Goal: Task Accomplishment & Management: Manage account settings

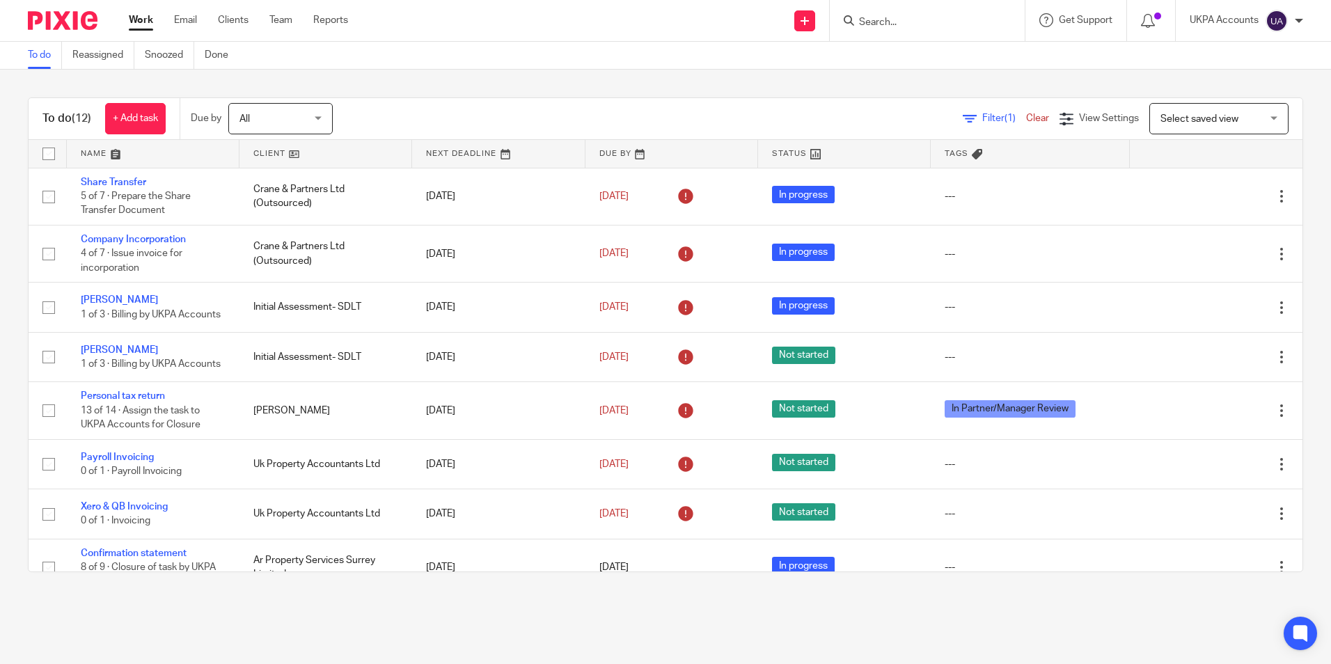
click at [902, 29] on div at bounding box center [927, 20] width 195 height 41
click at [865, 27] on input "Search" at bounding box center [920, 23] width 125 height 13
click at [875, 26] on input "Search" at bounding box center [920, 23] width 125 height 13
click at [879, 23] on input "Search" at bounding box center [920, 23] width 125 height 13
click at [882, 19] on input "Search" at bounding box center [920, 23] width 125 height 13
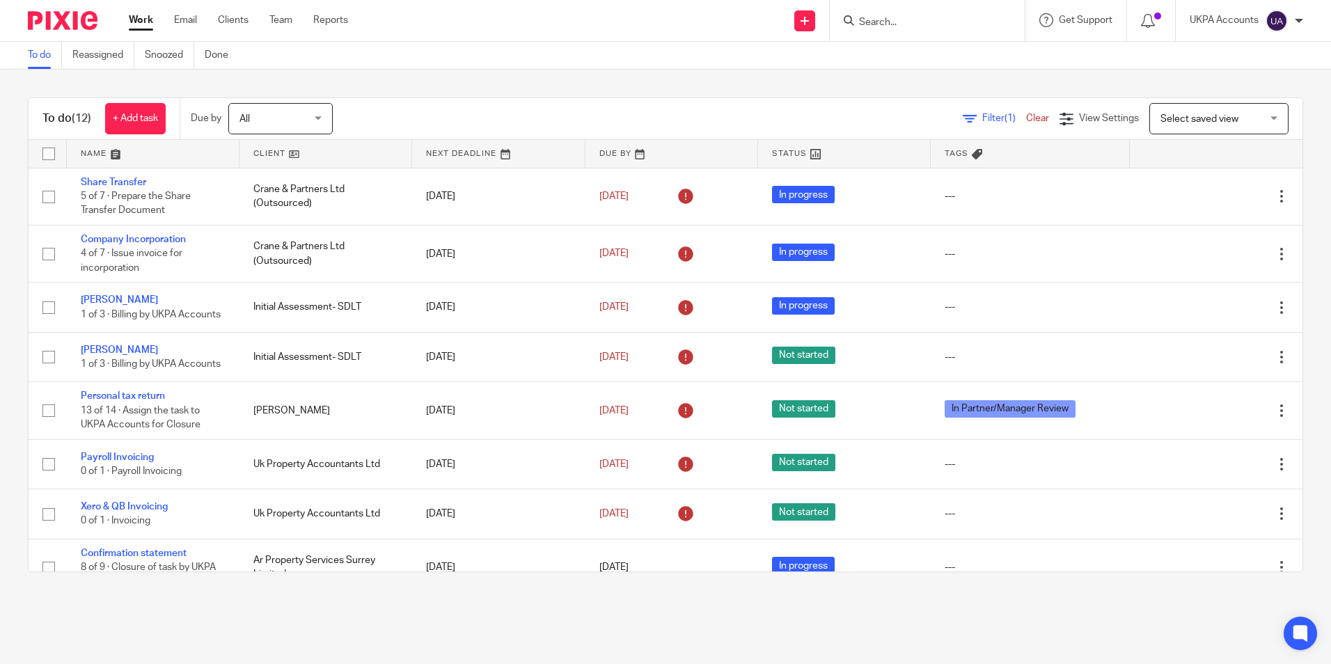
click at [919, 24] on input "Search" at bounding box center [920, 23] width 125 height 13
type input "mitford"
click at [994, 70] on link at bounding box center [972, 60] width 235 height 32
click at [49, 61] on link "To do" at bounding box center [45, 55] width 34 height 27
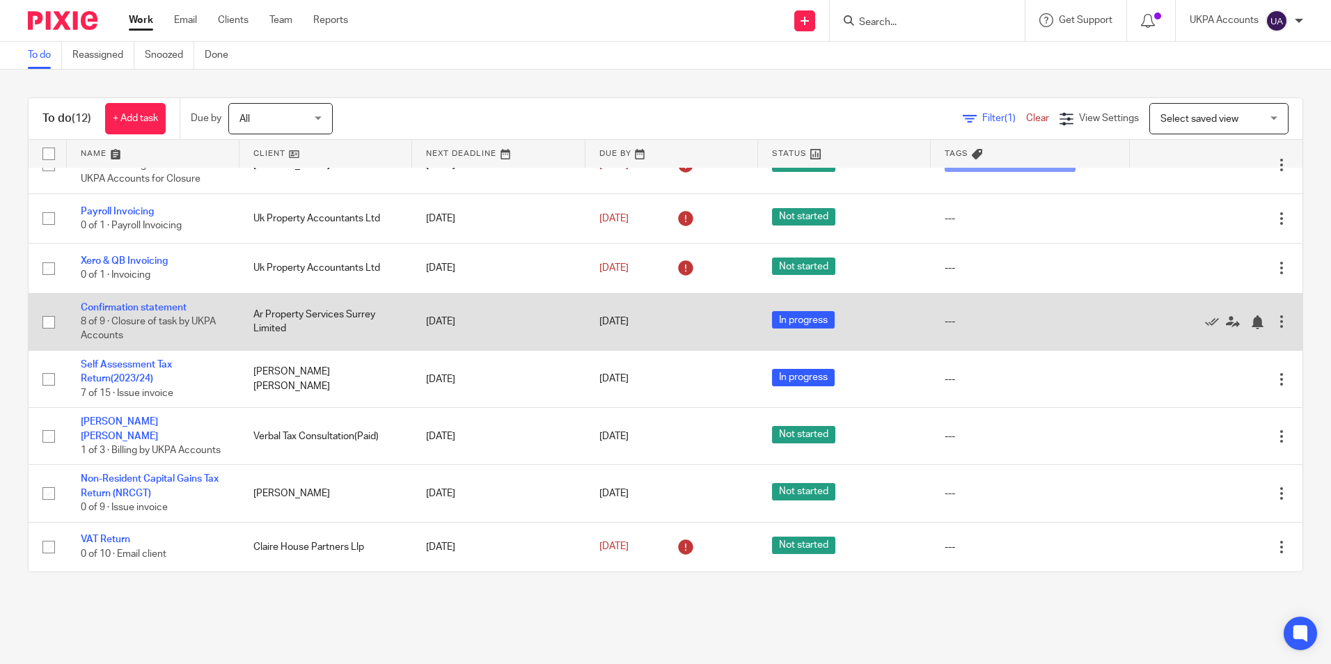
scroll to position [261, 0]
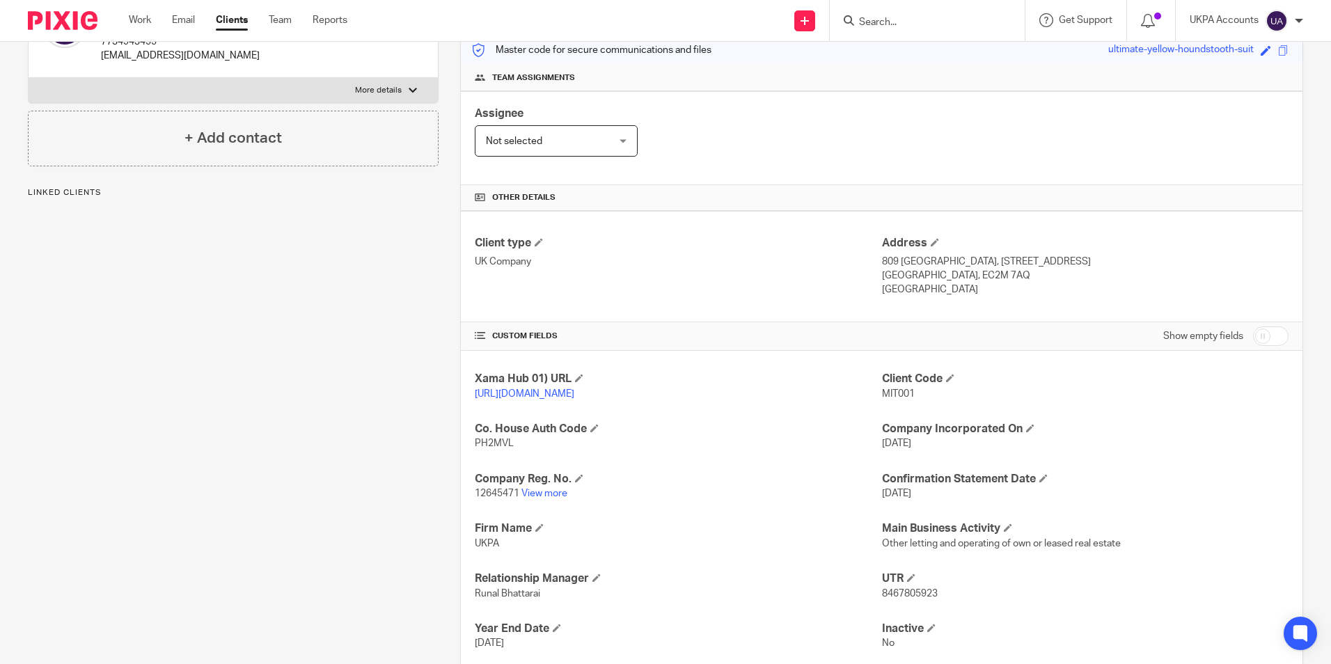
scroll to position [279, 0]
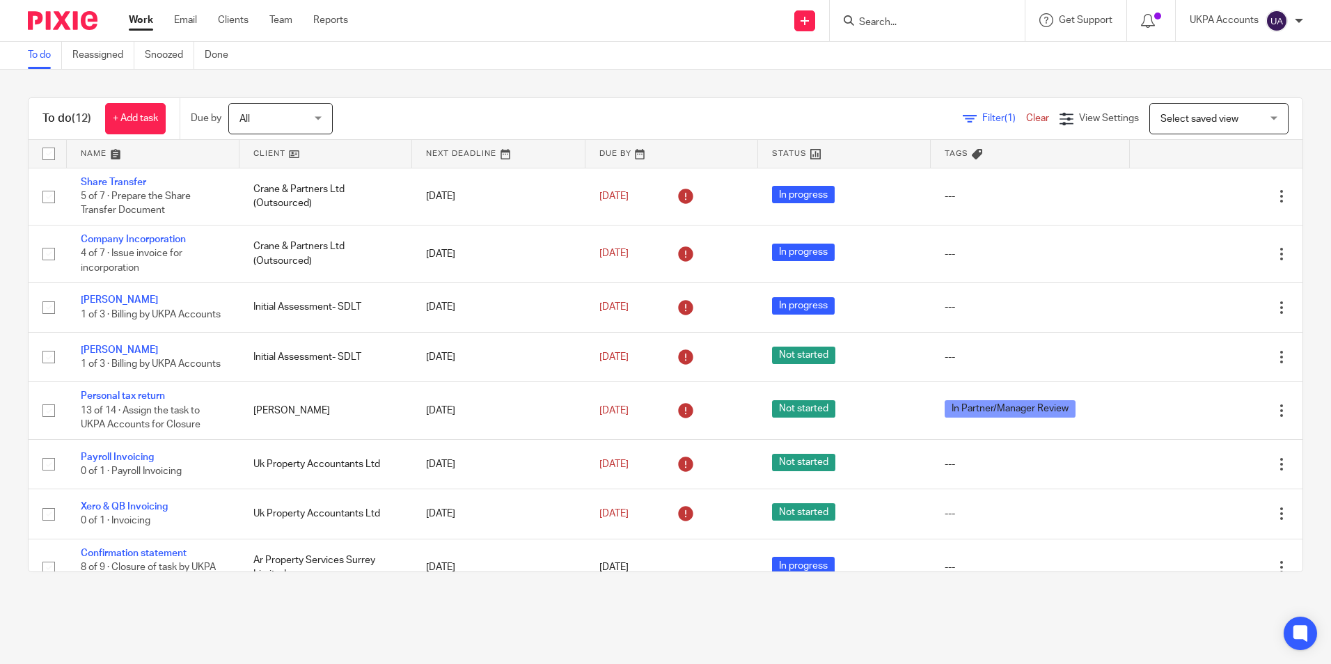
scroll to position [261, 0]
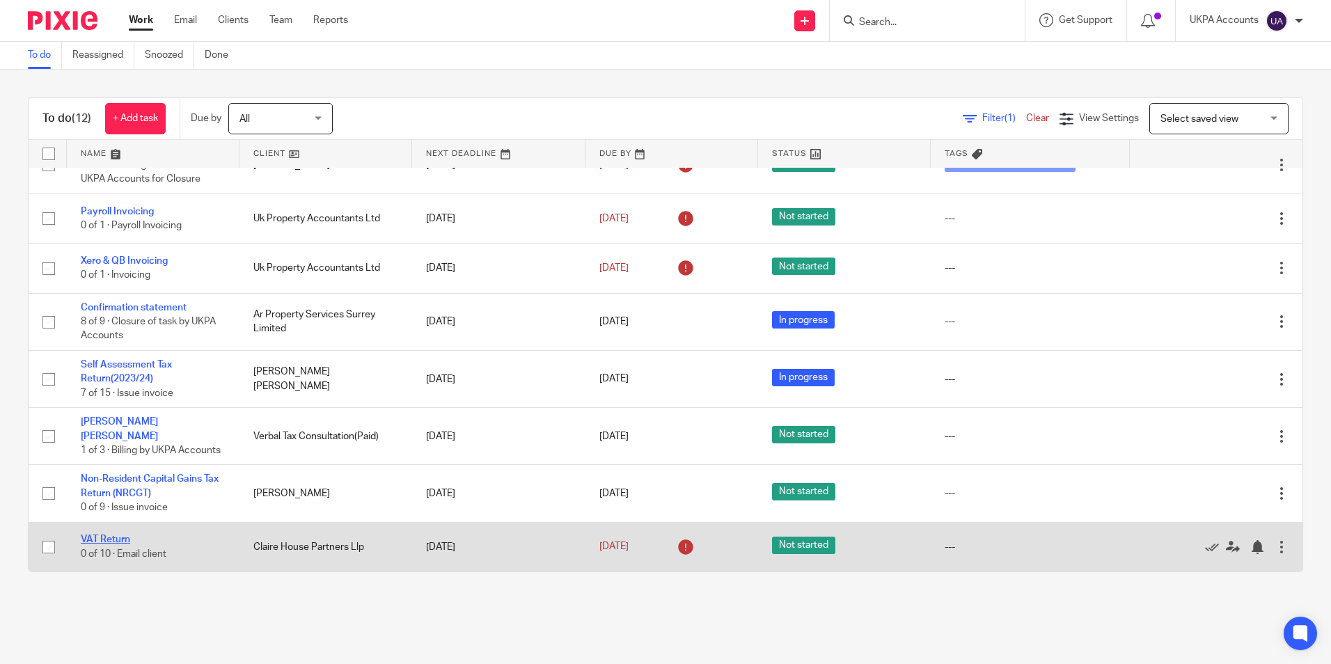
click at [120, 542] on link "VAT Return" at bounding box center [105, 540] width 49 height 10
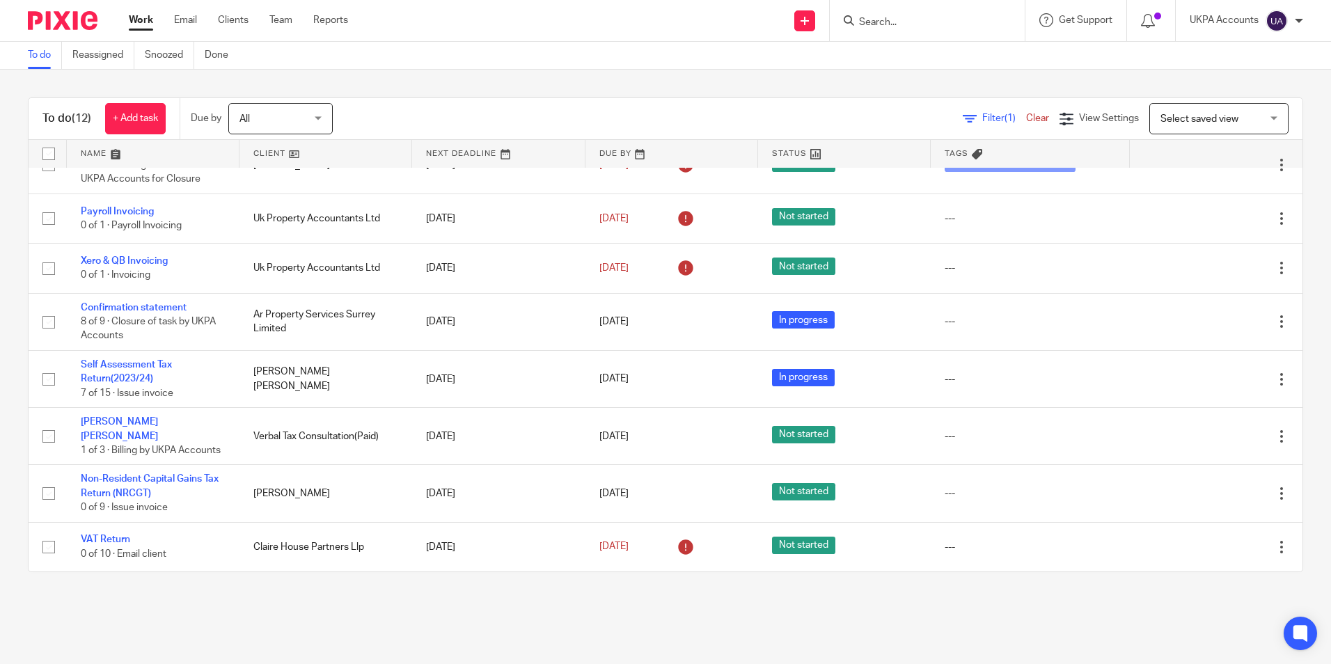
click at [41, 64] on link "To do" at bounding box center [45, 55] width 34 height 27
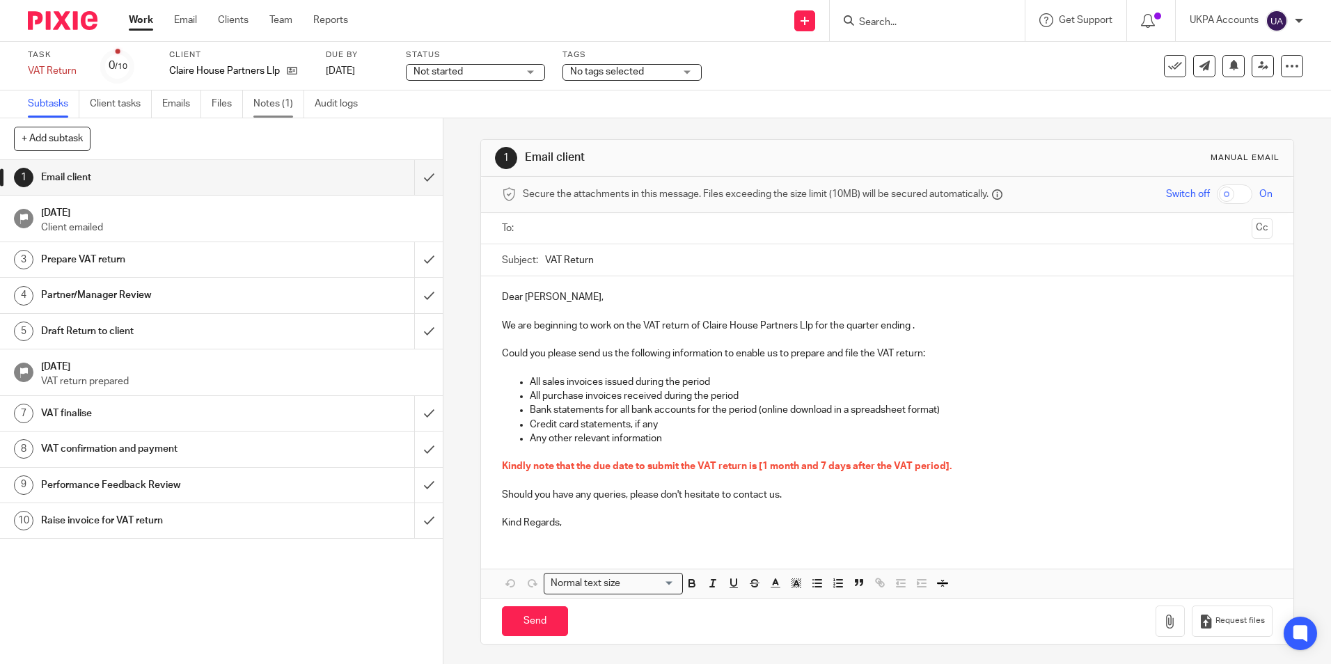
click at [283, 100] on link "Notes (1)" at bounding box center [278, 104] width 51 height 27
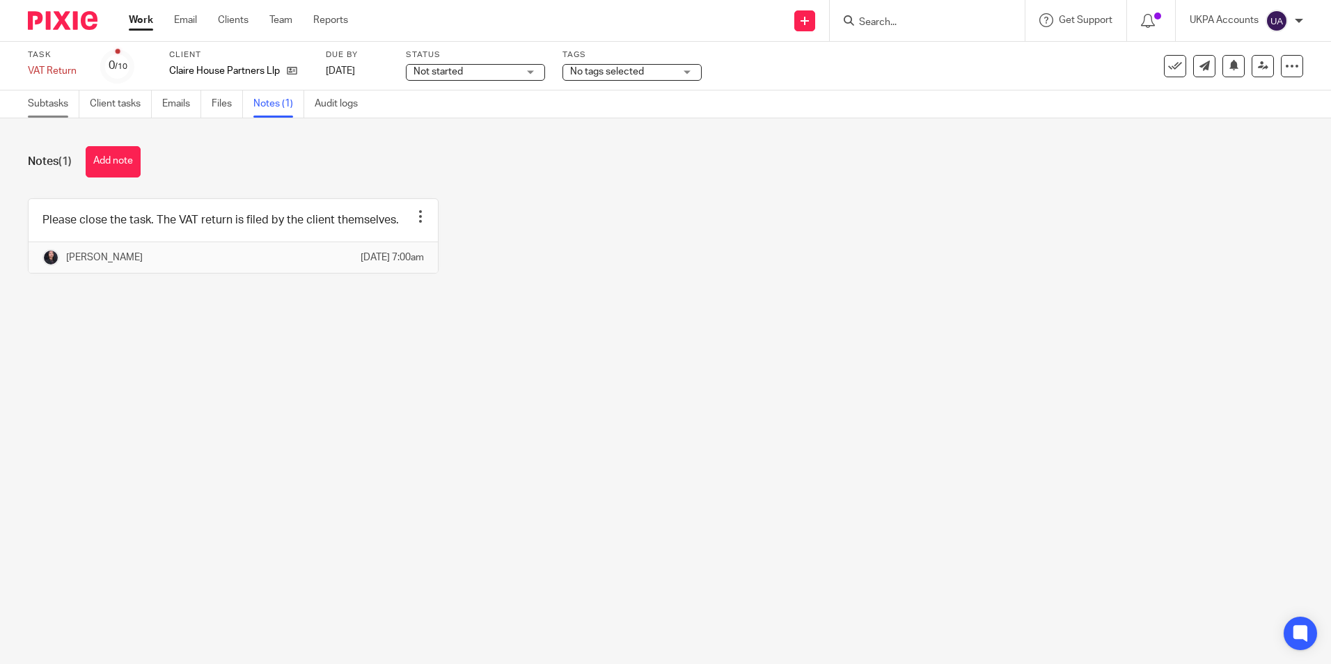
click at [58, 104] on link "Subtasks" at bounding box center [54, 104] width 52 height 27
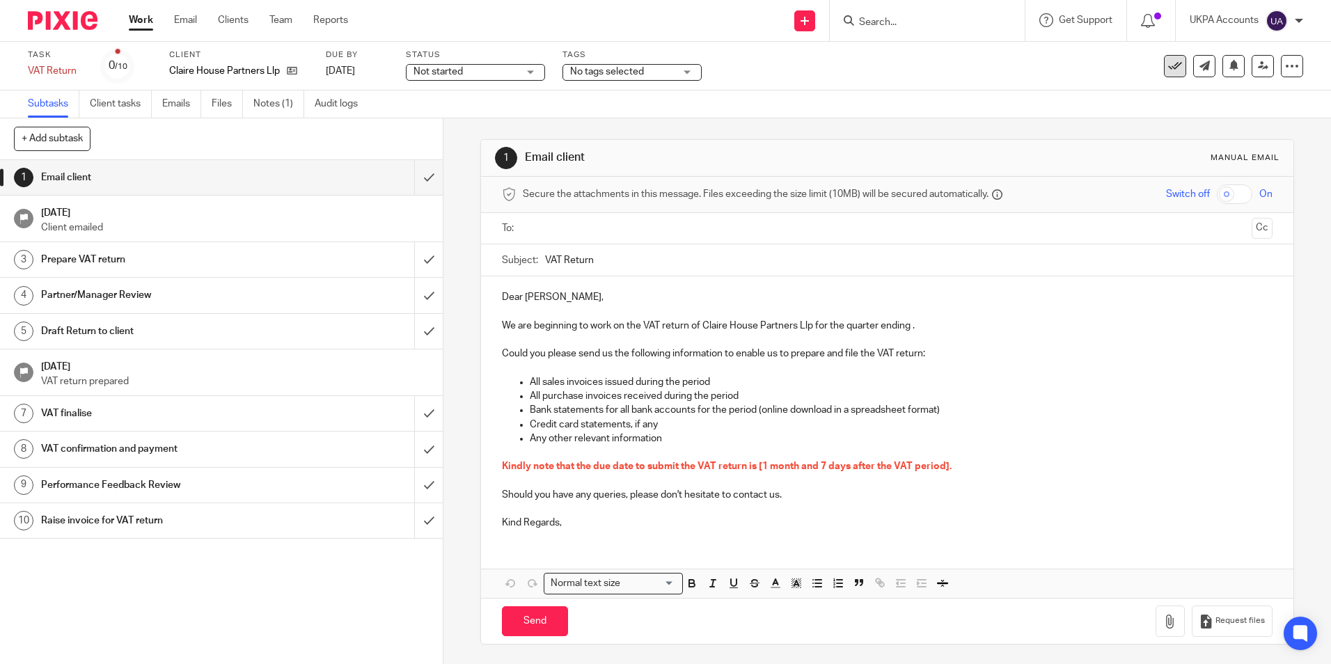
click at [1168, 72] on icon at bounding box center [1175, 66] width 14 height 14
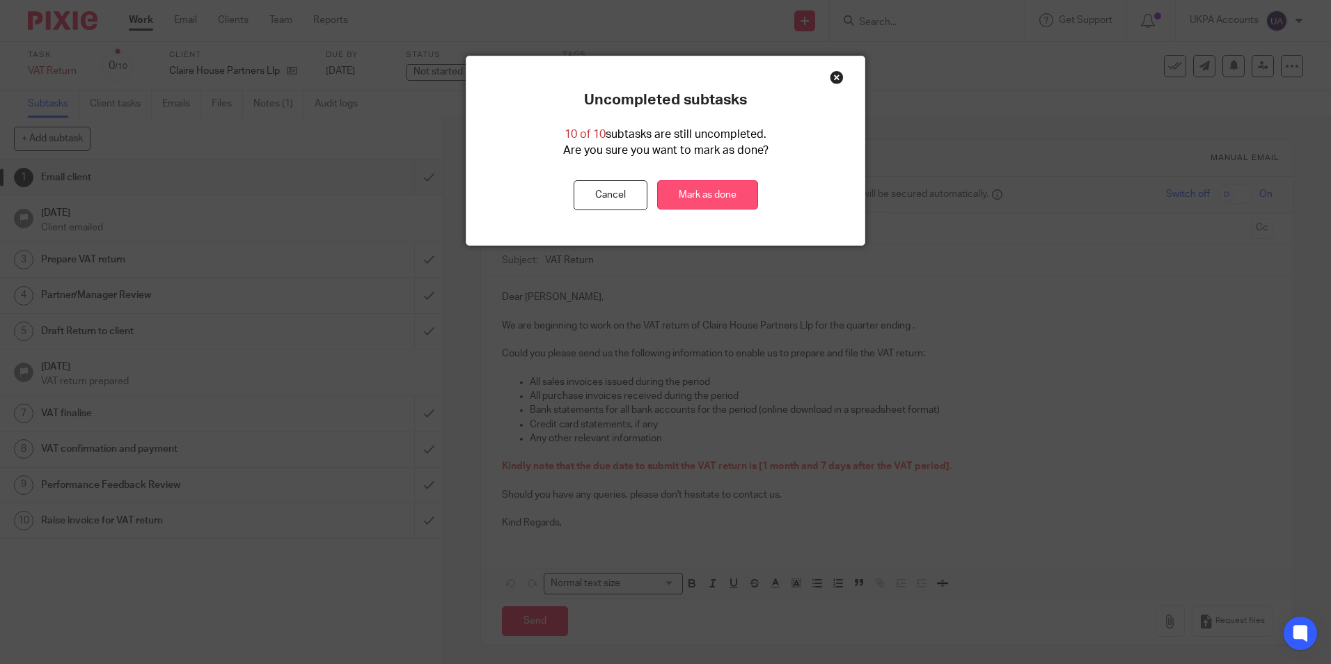
click at [730, 201] on link "Mark as done" at bounding box center [707, 195] width 101 height 30
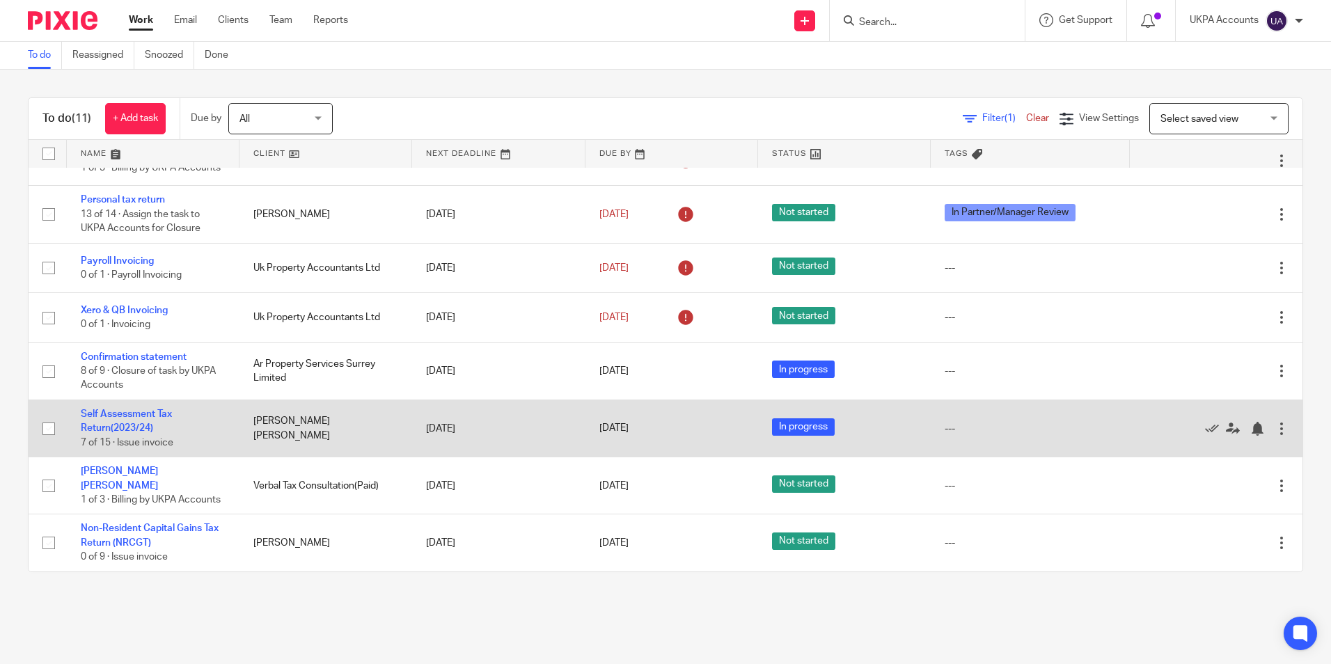
scroll to position [212, 0]
click at [162, 413] on link "Self Assessment Tax Return(2023/24)" at bounding box center [126, 421] width 91 height 24
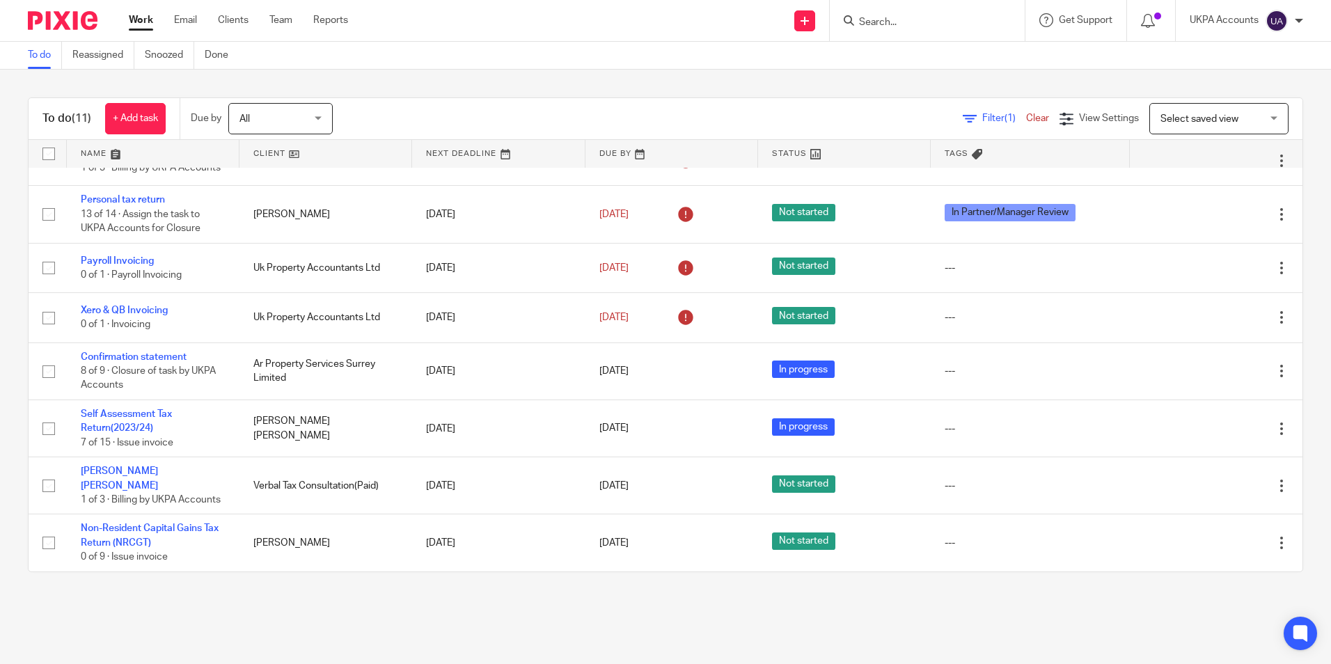
click at [47, 62] on link "To do" at bounding box center [45, 55] width 34 height 27
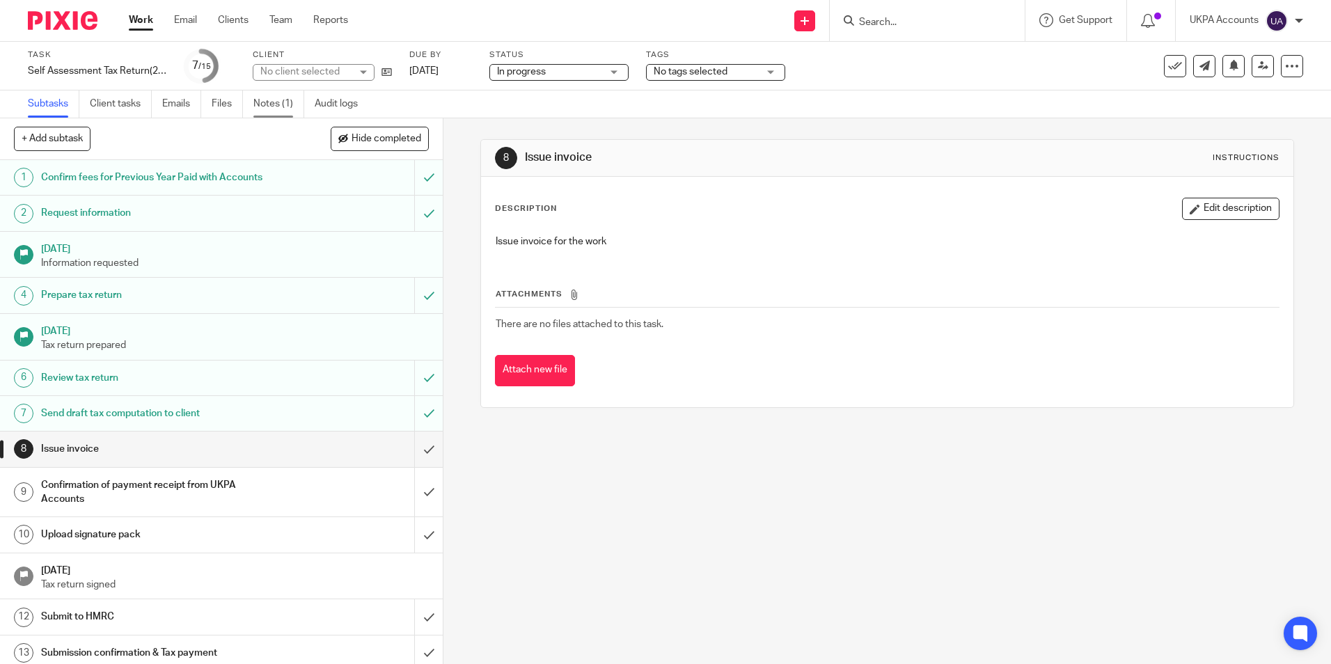
click at [274, 106] on link "Notes (1)" at bounding box center [278, 104] width 51 height 27
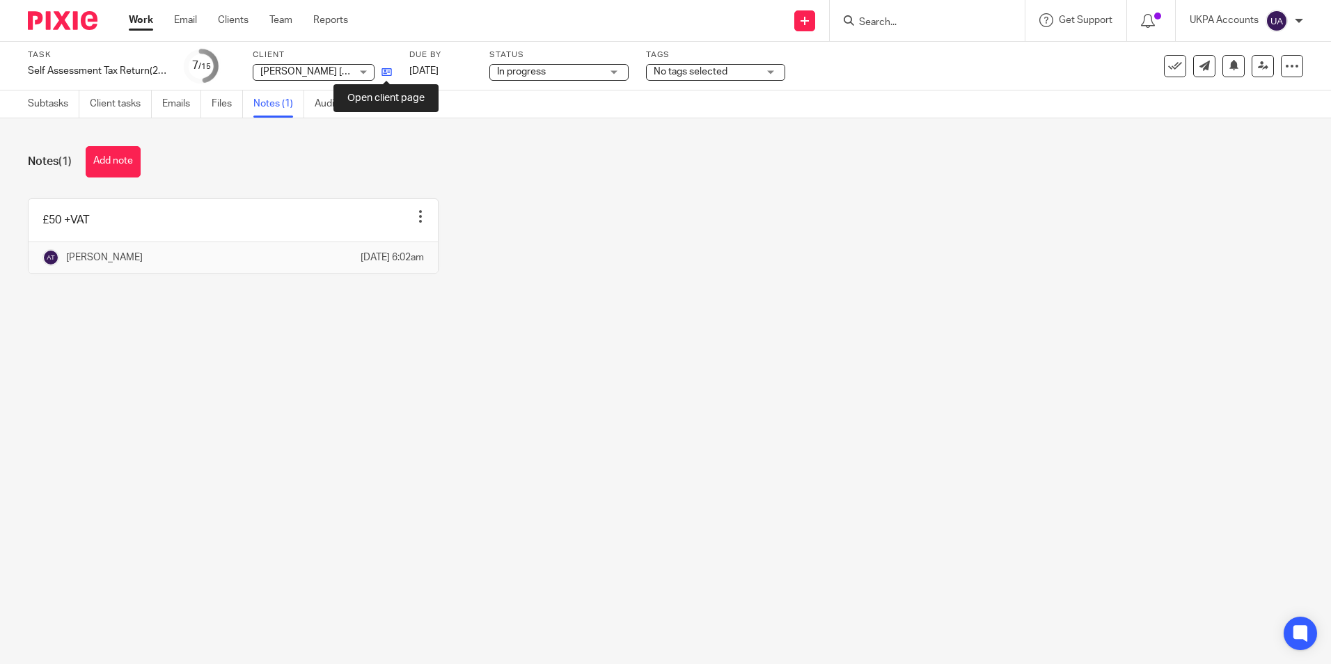
click at [385, 72] on icon at bounding box center [387, 72] width 10 height 10
drag, startPoint x: 126, startPoint y: 160, endPoint x: 137, endPoint y: 162, distance: 11.2
click at [127, 160] on button "Add note" at bounding box center [113, 161] width 55 height 31
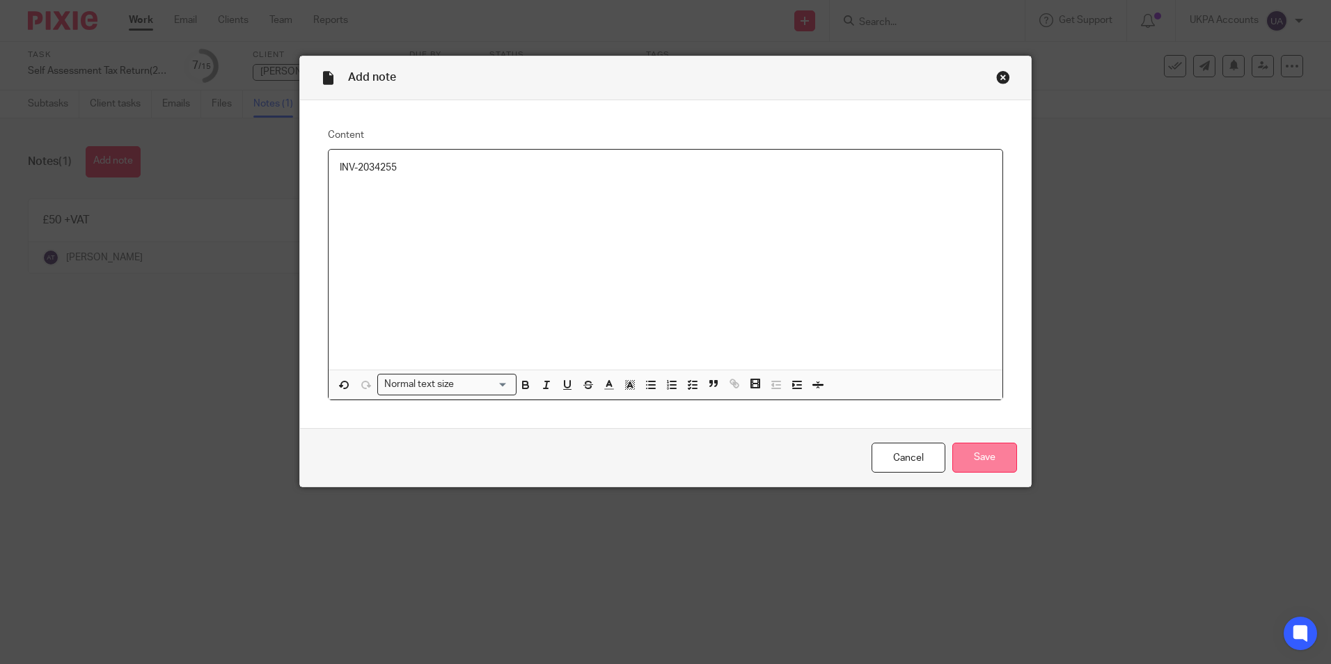
click at [973, 460] on input "Save" at bounding box center [985, 458] width 65 height 30
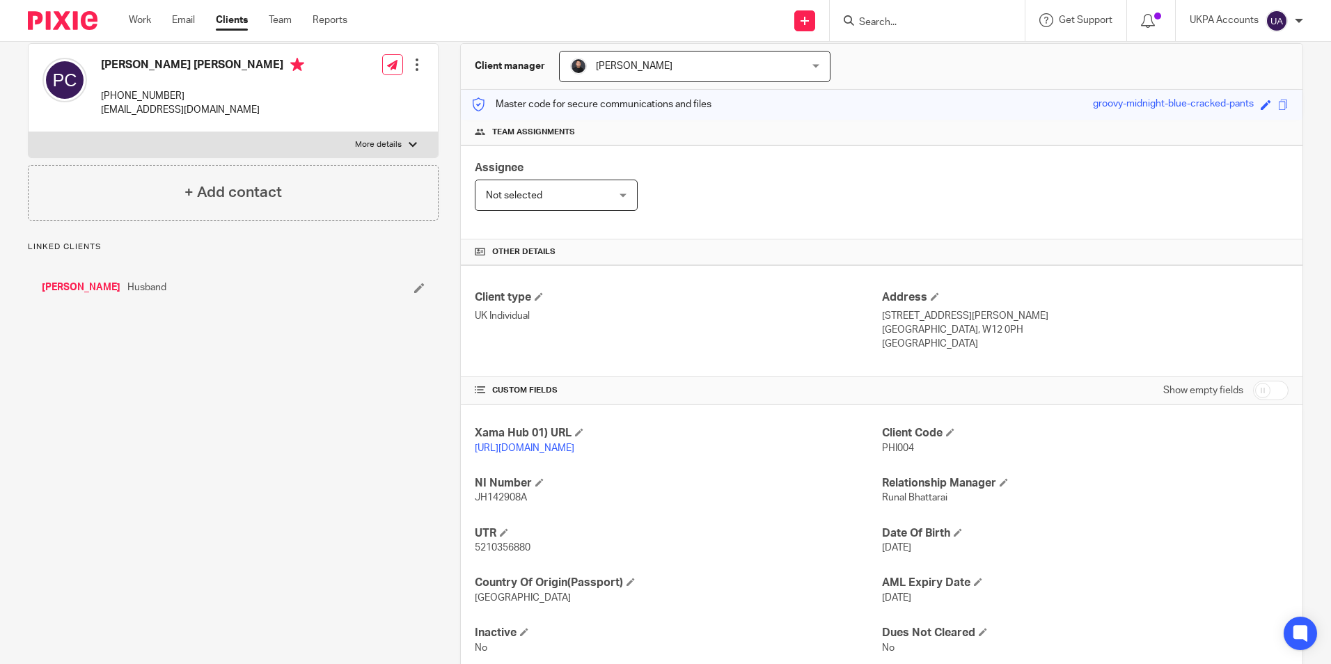
scroll to position [185, 0]
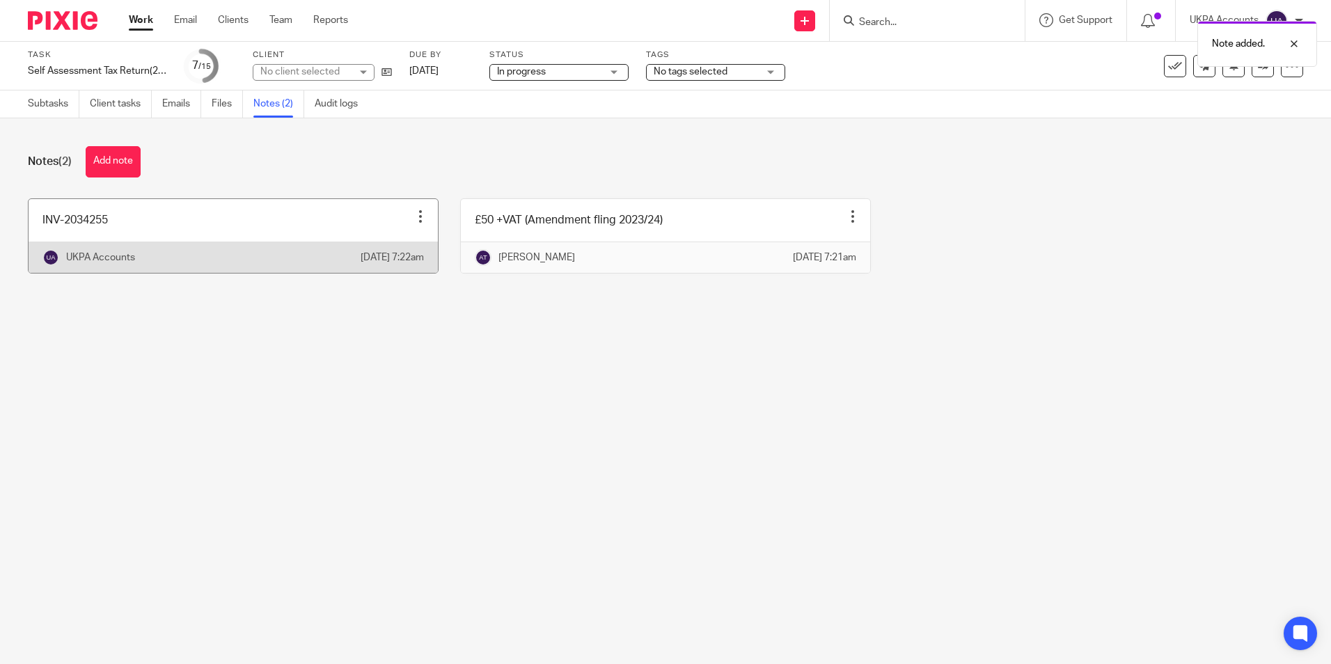
click at [159, 226] on link at bounding box center [233, 236] width 409 height 74
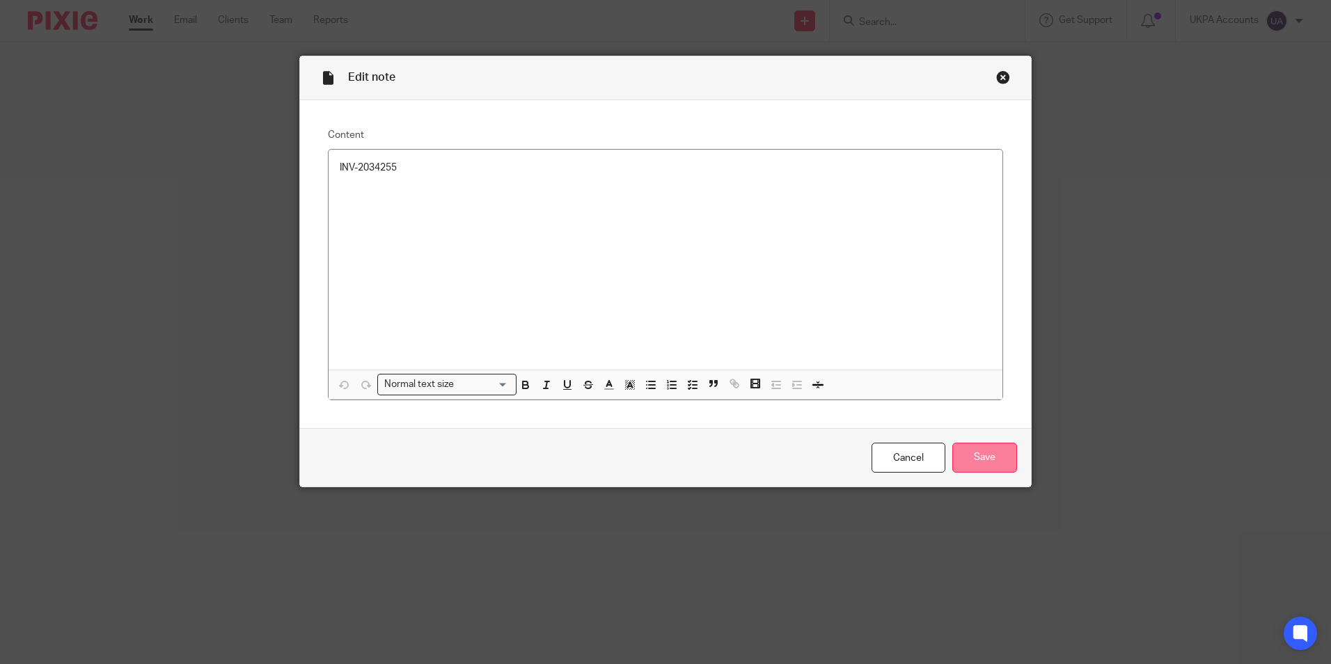
click at [969, 458] on input "Save" at bounding box center [985, 458] width 65 height 30
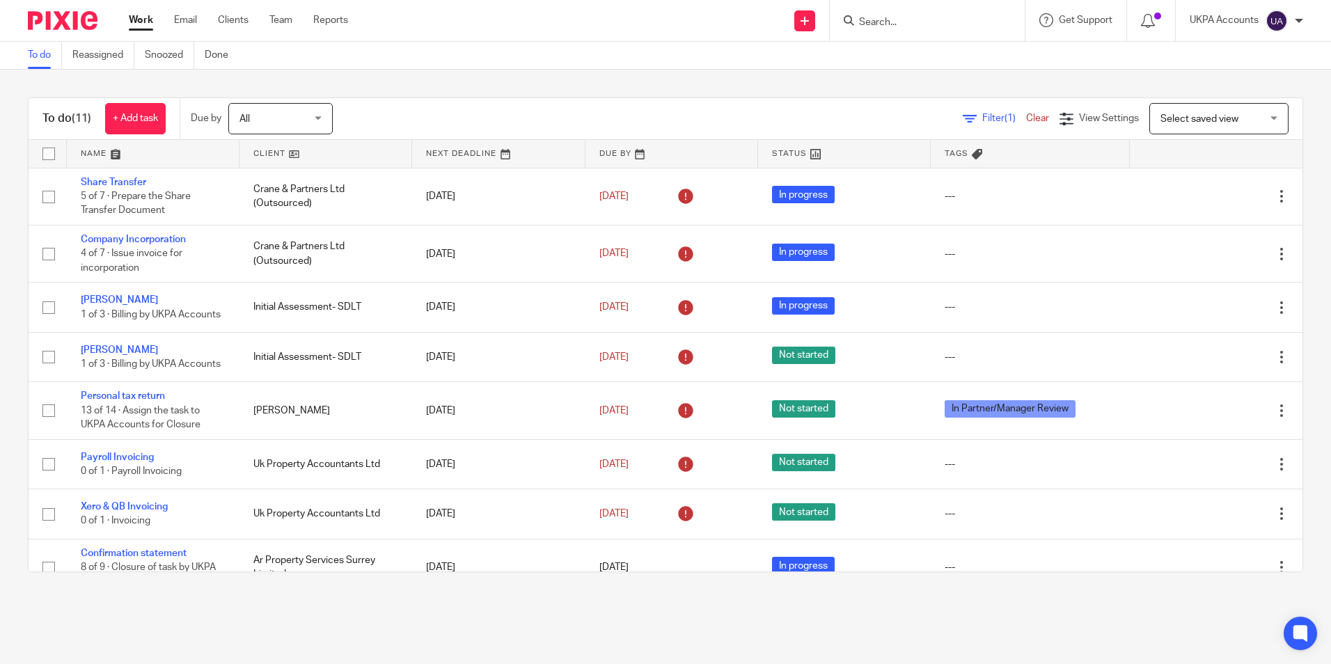
scroll to position [212, 0]
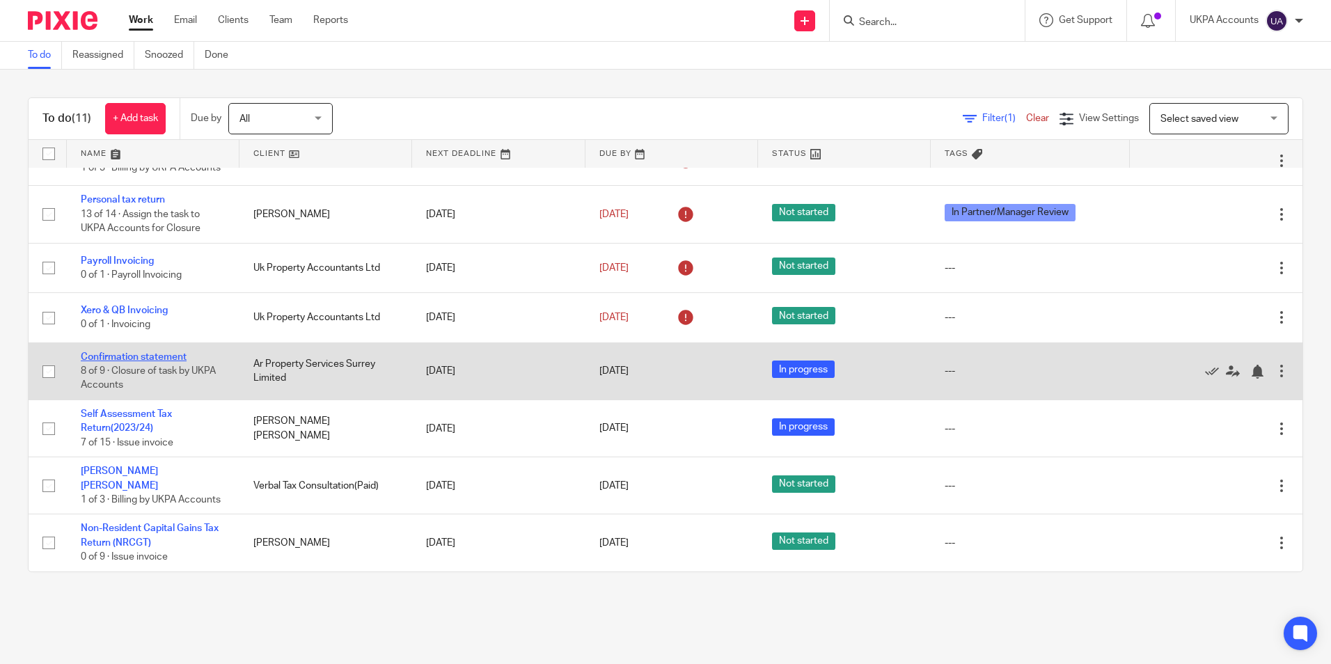
click at [166, 359] on link "Confirmation statement" at bounding box center [134, 357] width 106 height 10
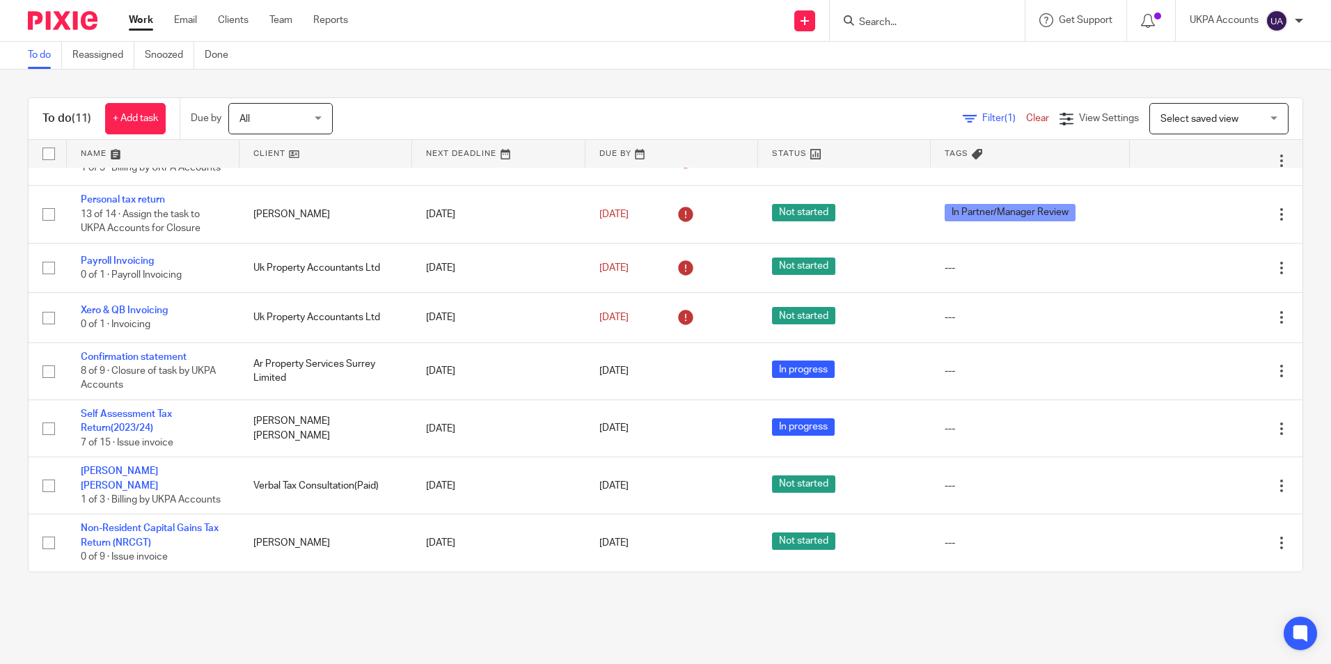
click at [40, 59] on link "To do" at bounding box center [45, 55] width 34 height 27
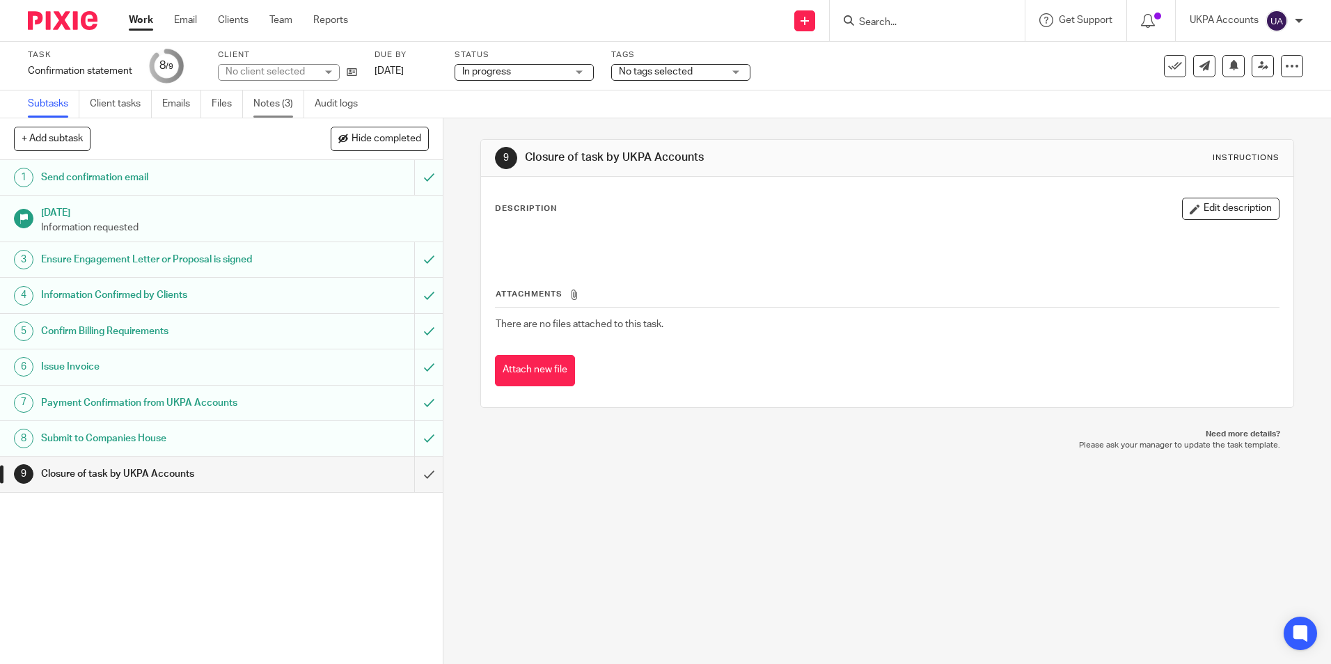
click at [281, 103] on link "Notes (3)" at bounding box center [278, 104] width 51 height 27
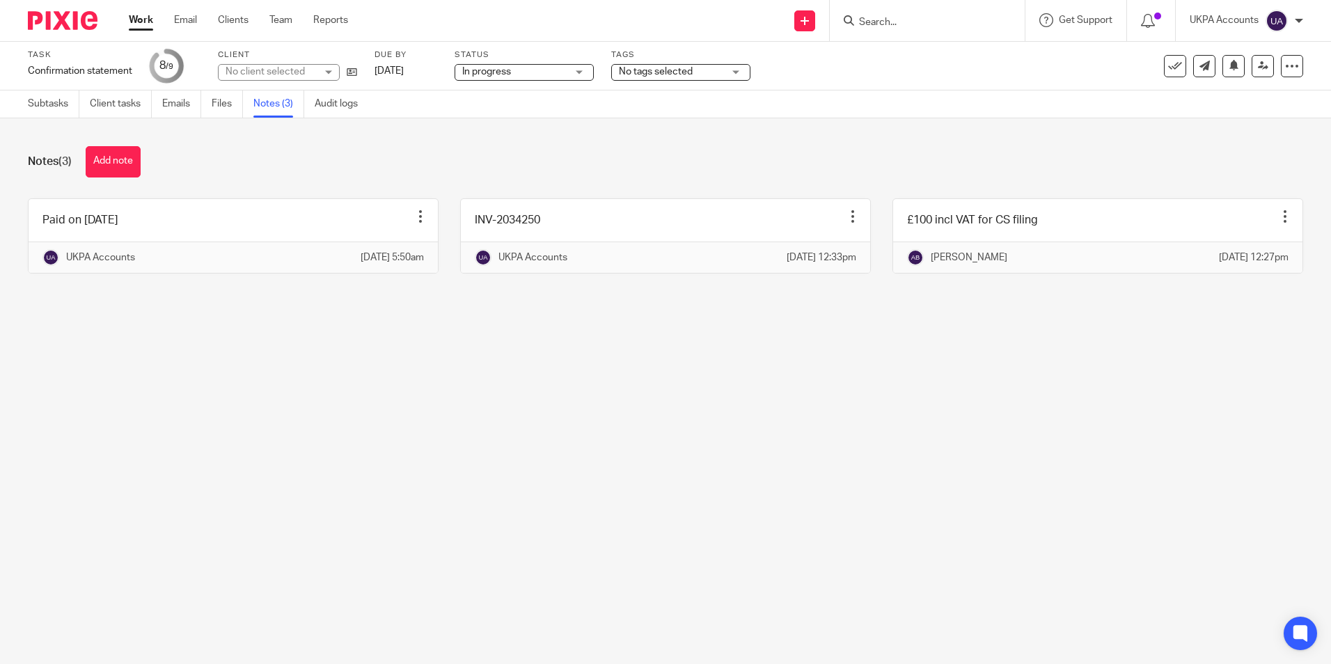
click at [40, 105] on link "Subtasks" at bounding box center [54, 104] width 52 height 27
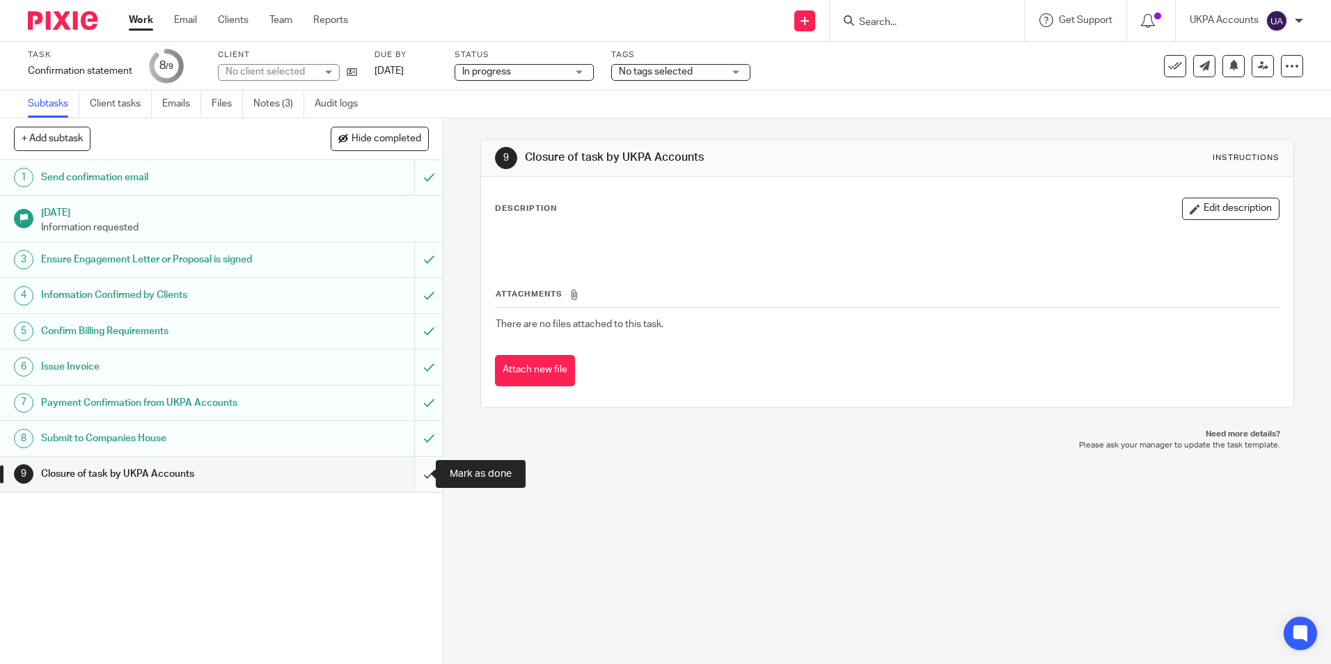
click at [417, 471] on input "submit" at bounding box center [221, 474] width 443 height 35
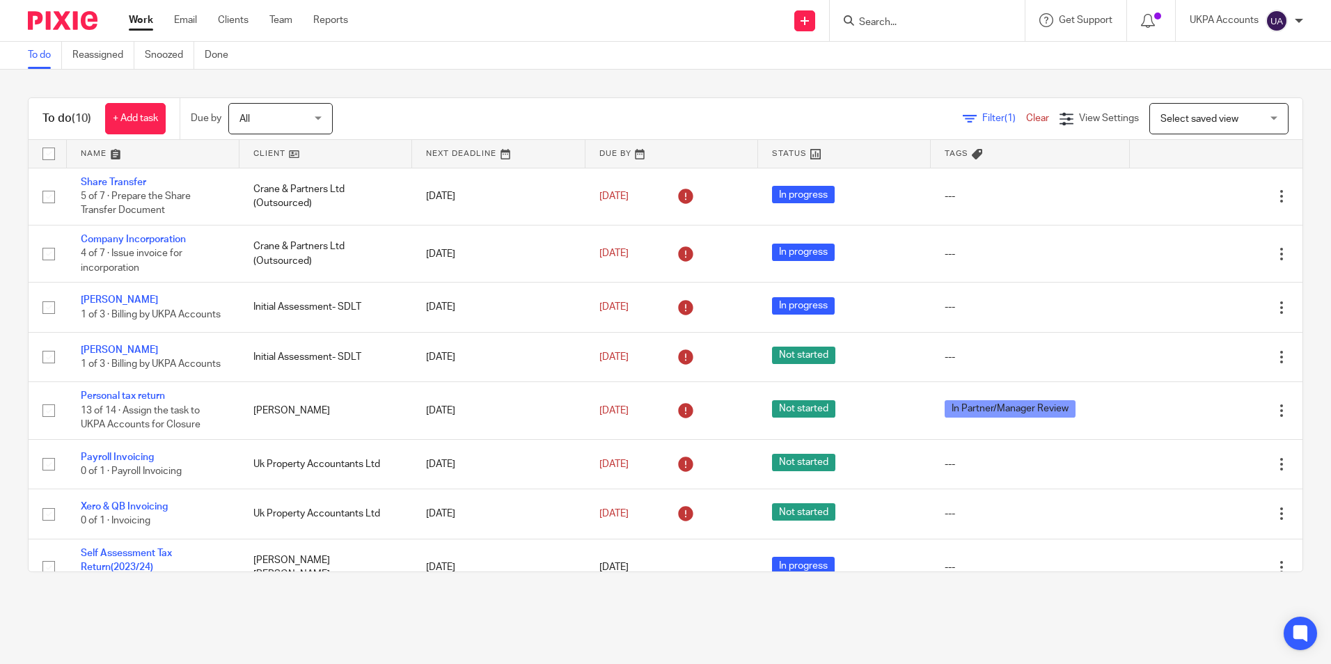
scroll to position [155, 0]
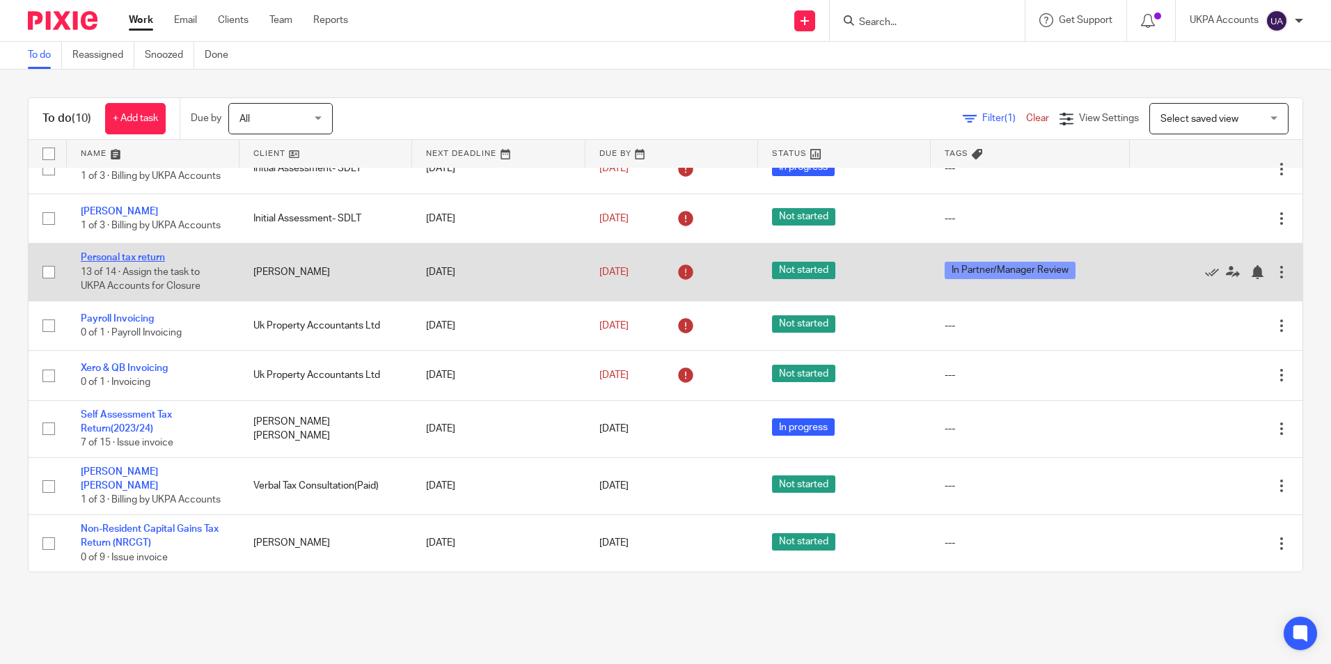
click at [155, 259] on link "Personal tax return" at bounding box center [123, 258] width 84 height 10
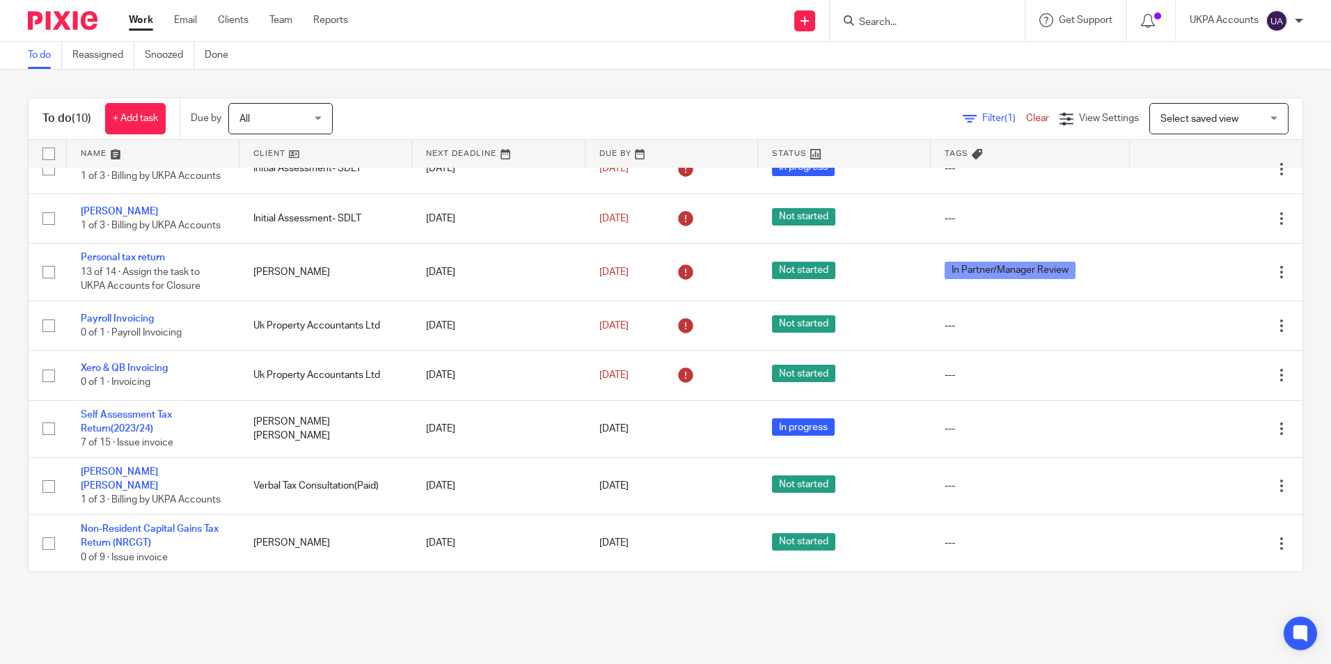
click at [38, 63] on link "To do" at bounding box center [45, 55] width 34 height 27
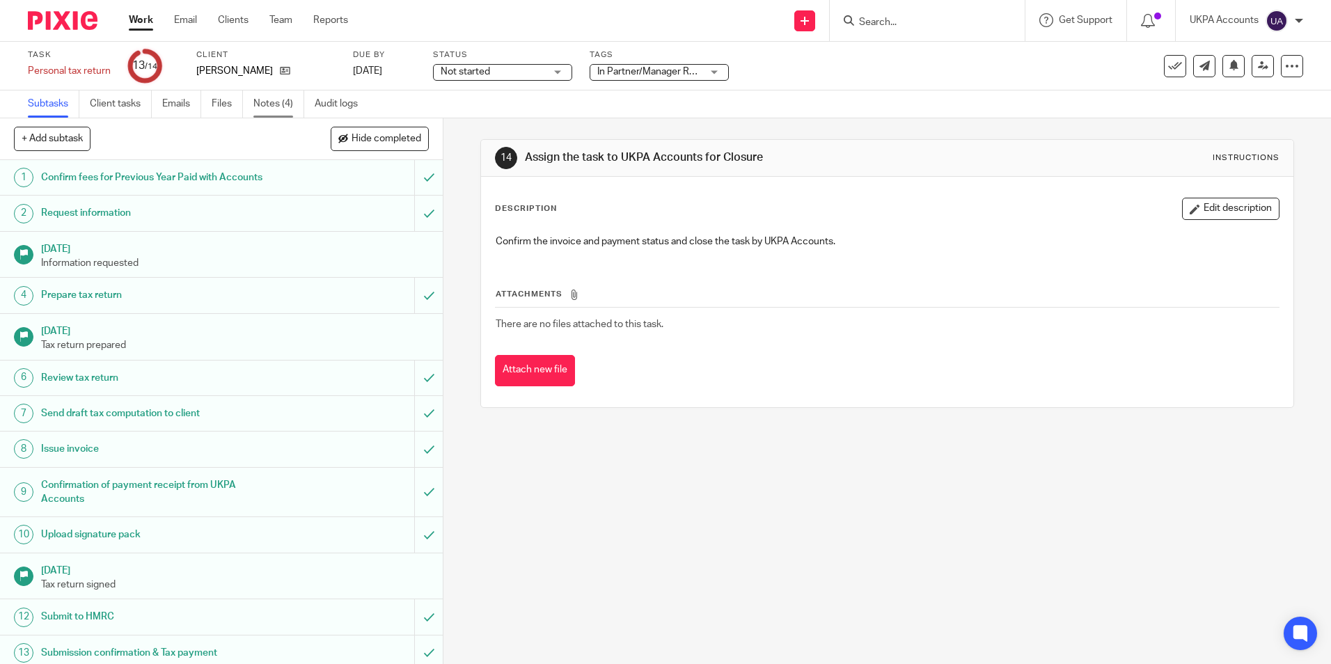
click at [274, 106] on link "Notes (4)" at bounding box center [278, 104] width 51 height 27
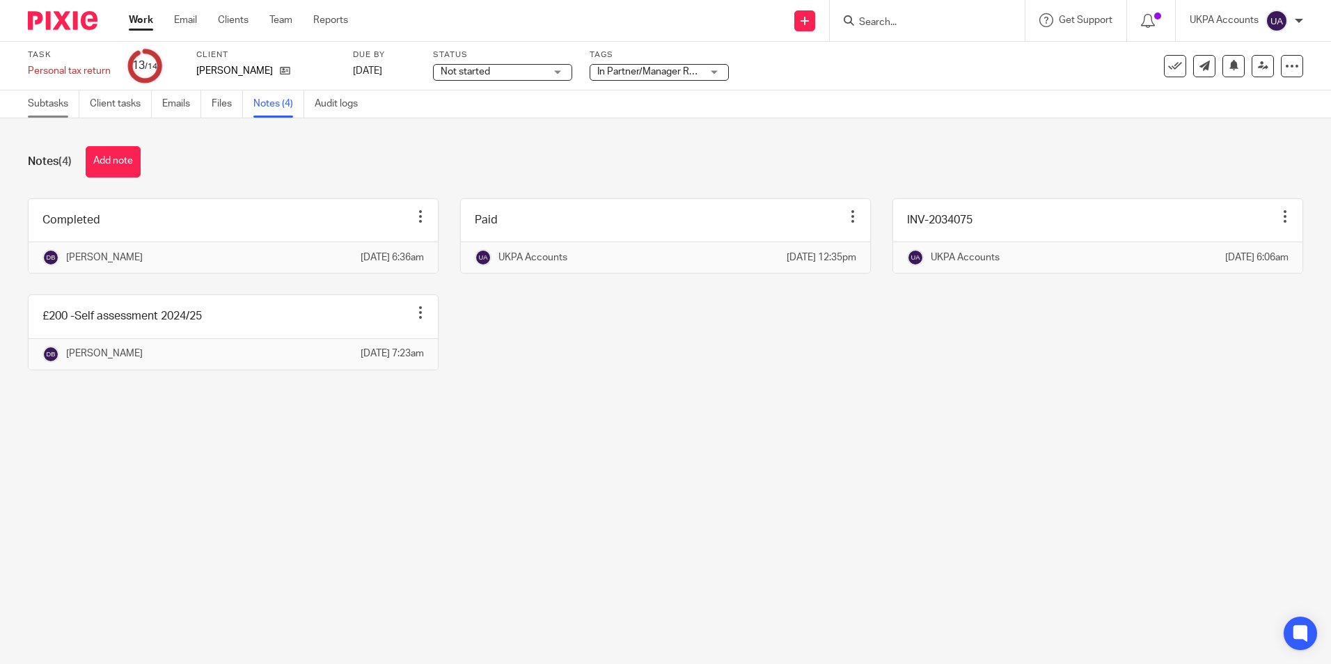
click at [42, 105] on link "Subtasks" at bounding box center [54, 104] width 52 height 27
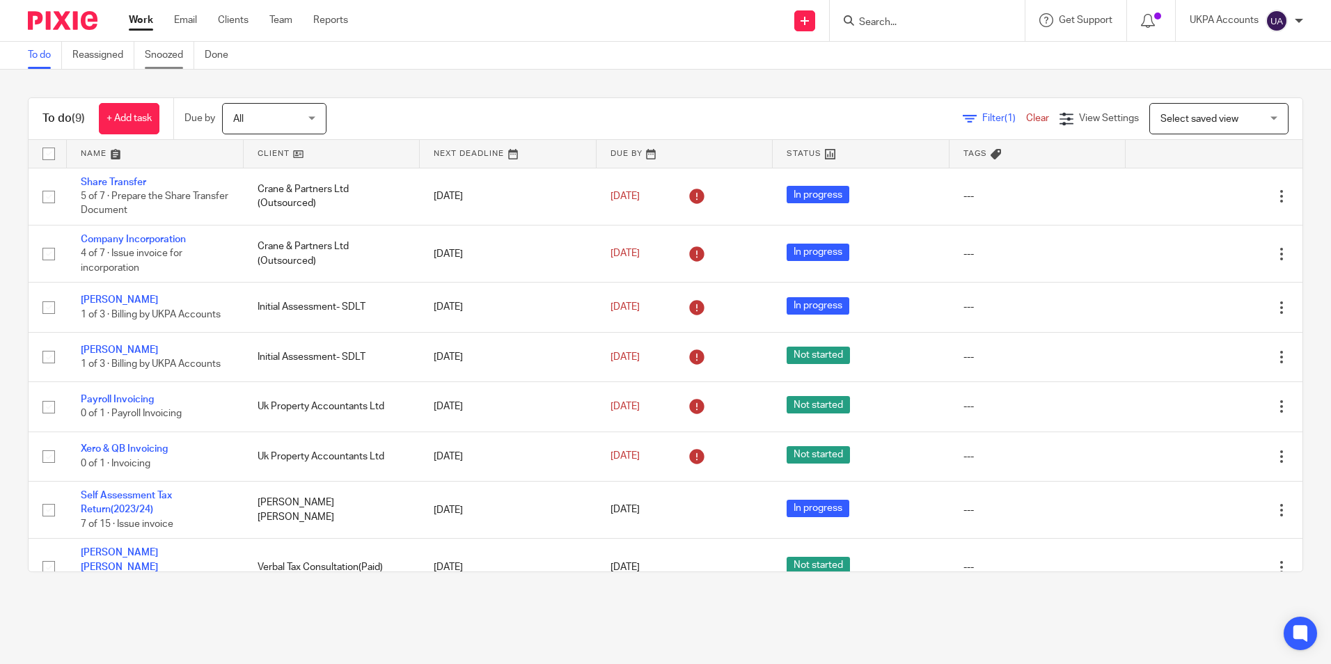
click at [175, 60] on link "Snoozed" at bounding box center [169, 55] width 49 height 27
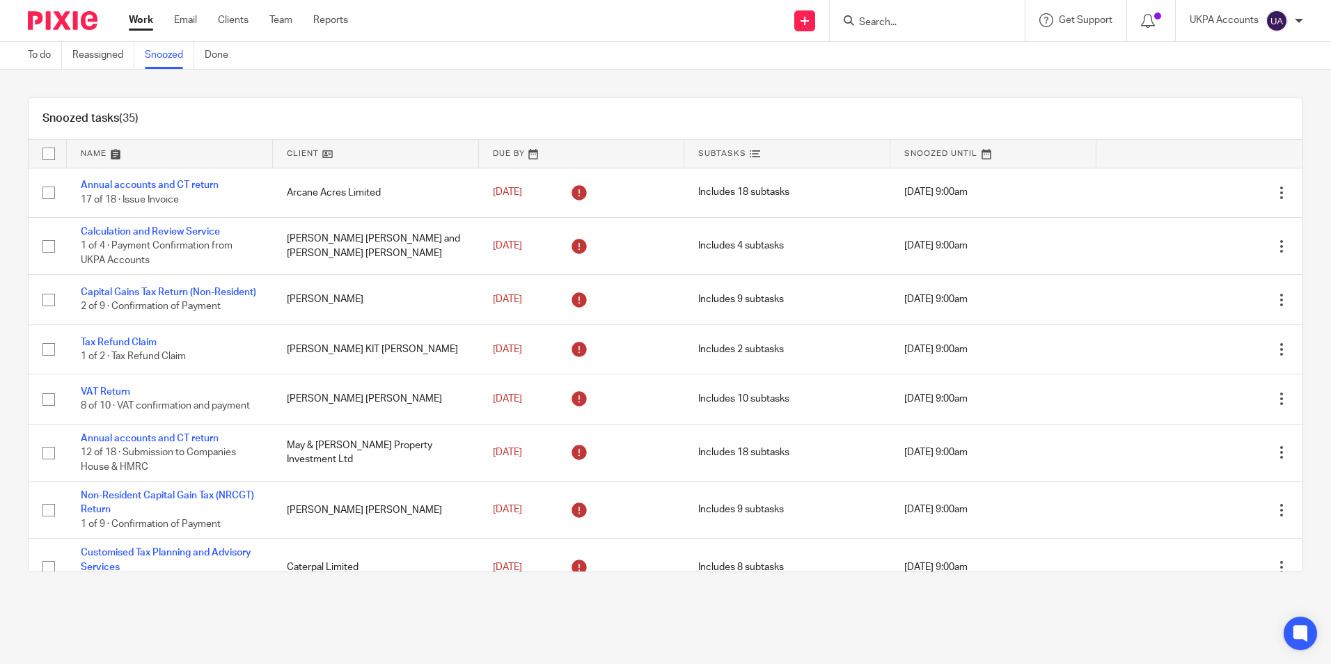
click at [543, 113] on div "Snoozed tasks (35)" at bounding box center [666, 119] width 1274 height 42
